Goal: Task Accomplishment & Management: Manage account settings

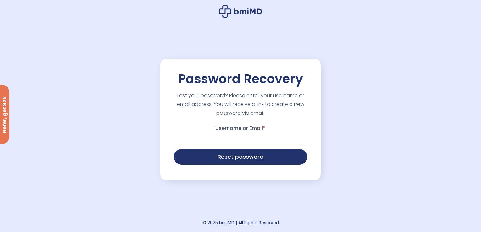
click at [231, 138] on input "Username or Email *" at bounding box center [240, 140] width 133 height 10
type input "**********"
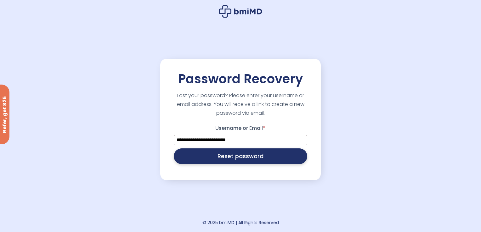
click at [234, 163] on button "Reset password" at bounding box center [240, 156] width 133 height 16
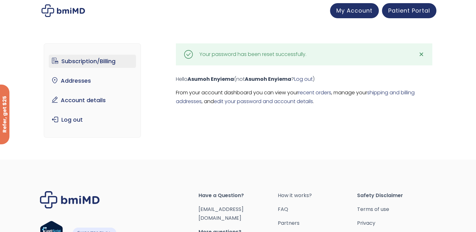
click at [70, 60] on link "Subscription/Billing" at bounding box center [92, 61] width 87 height 13
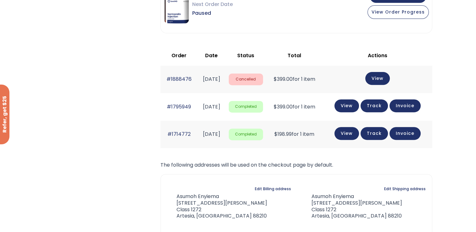
scroll to position [220, 0]
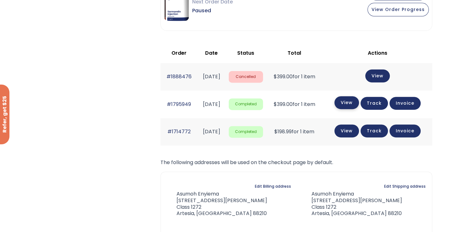
click at [355, 103] on link "View" at bounding box center [346, 102] width 25 height 13
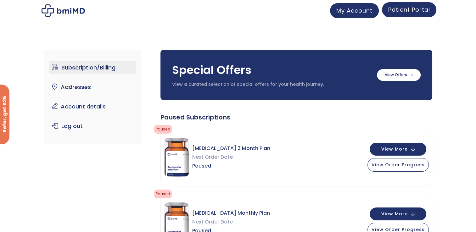
click at [396, 10] on span "Patient Portal" at bounding box center [409, 10] width 42 height 8
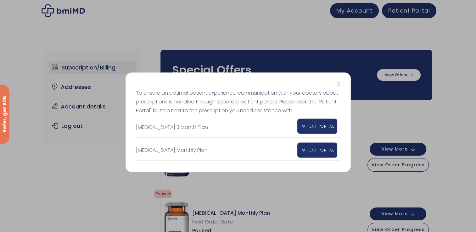
click at [315, 125] on span "PATIENT PORTAL" at bounding box center [317, 126] width 34 height 5
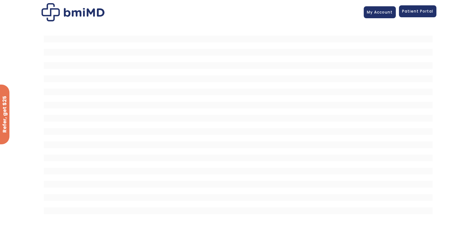
click at [420, 12] on span "Patient Portal" at bounding box center [417, 10] width 31 height 5
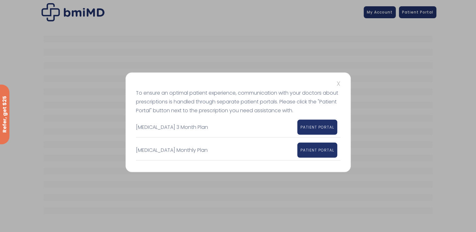
click at [334, 77] on div "X To ensure an optimal patient experience, communication with your doctors abou…" at bounding box center [237, 123] width 225 height 100
click at [398, 6] on div "X To ensure an optimal patient experience, communication with your doctors abou…" at bounding box center [238, 116] width 476 height 232
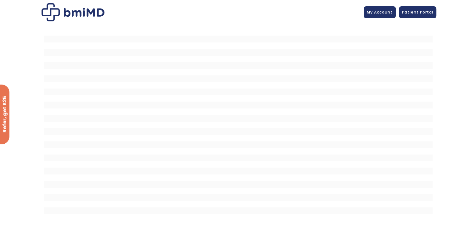
drag, startPoint x: 398, startPoint y: 6, endPoint x: 349, endPoint y: 8, distance: 49.8
click at [349, 8] on div at bounding box center [238, 12] width 396 height 18
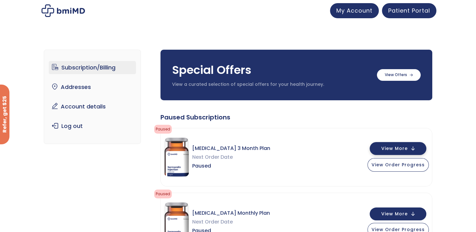
click at [413, 147] on button "View More" at bounding box center [398, 148] width 57 height 13
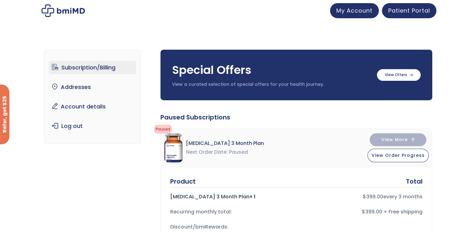
click at [194, 151] on span "Next Order Date" at bounding box center [207, 152] width 42 height 9
click at [176, 153] on img at bounding box center [173, 147] width 19 height 29
